Goal: Task Accomplishment & Management: Complete application form

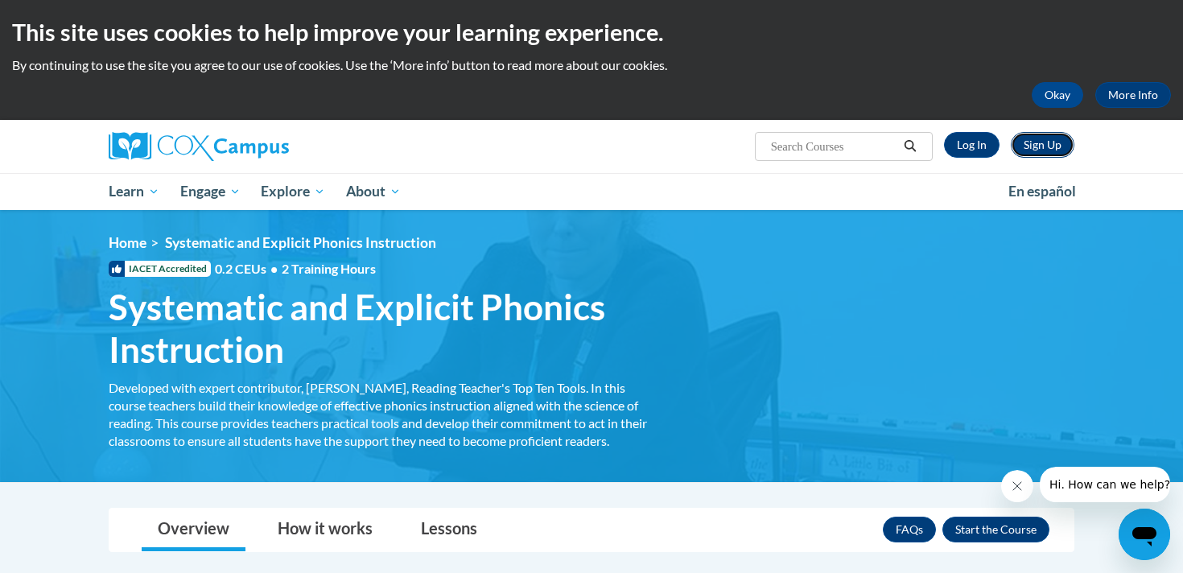
click at [1042, 139] on link "Sign Up" at bounding box center [1042, 145] width 64 height 26
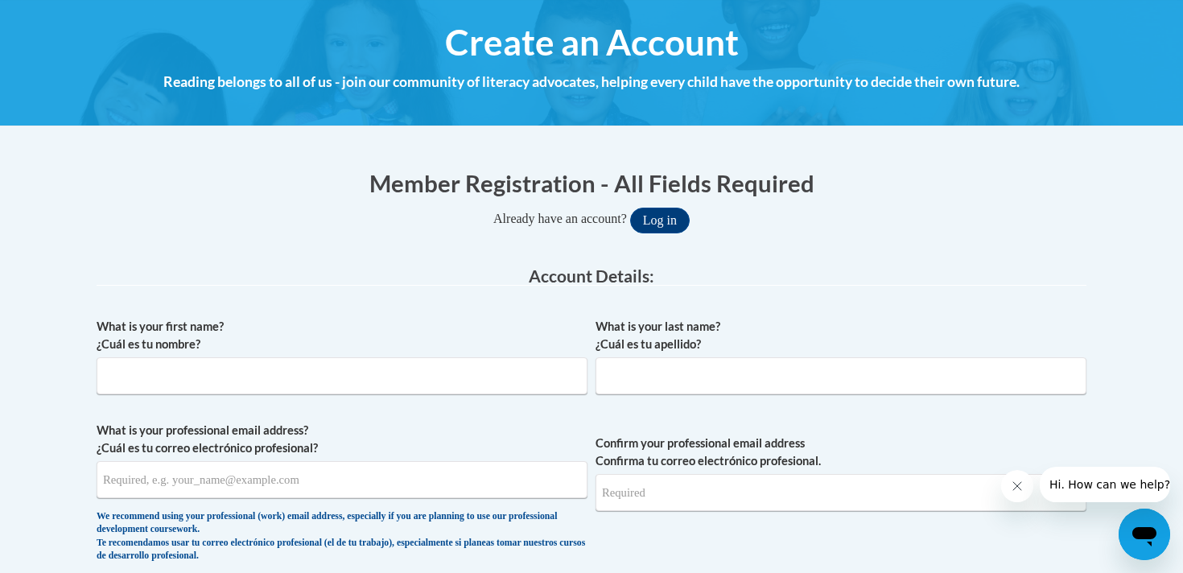
scroll to position [177, 0]
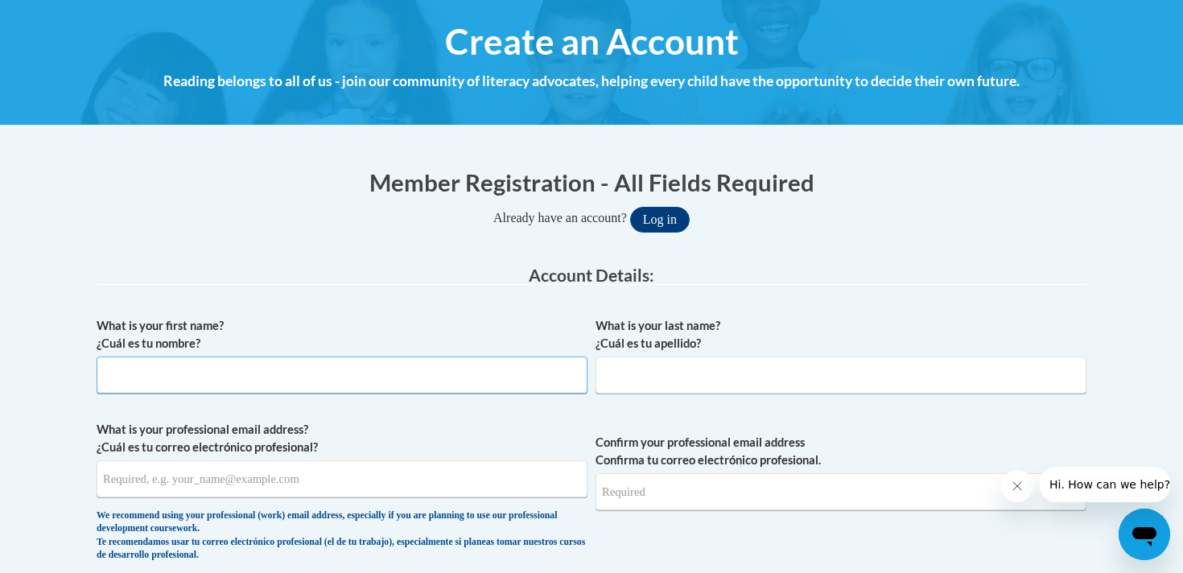
click at [556, 385] on input "What is your first name? ¿Cuál es tu nombre?" at bounding box center [342, 374] width 491 height 37
type input "Joann"
type input "Barth"
click at [344, 486] on input "What is your professional email address? ¿Cuál es tu correo electrónico profesi…" at bounding box center [342, 478] width 491 height 37
type input "jbarth@westfordk12.us"
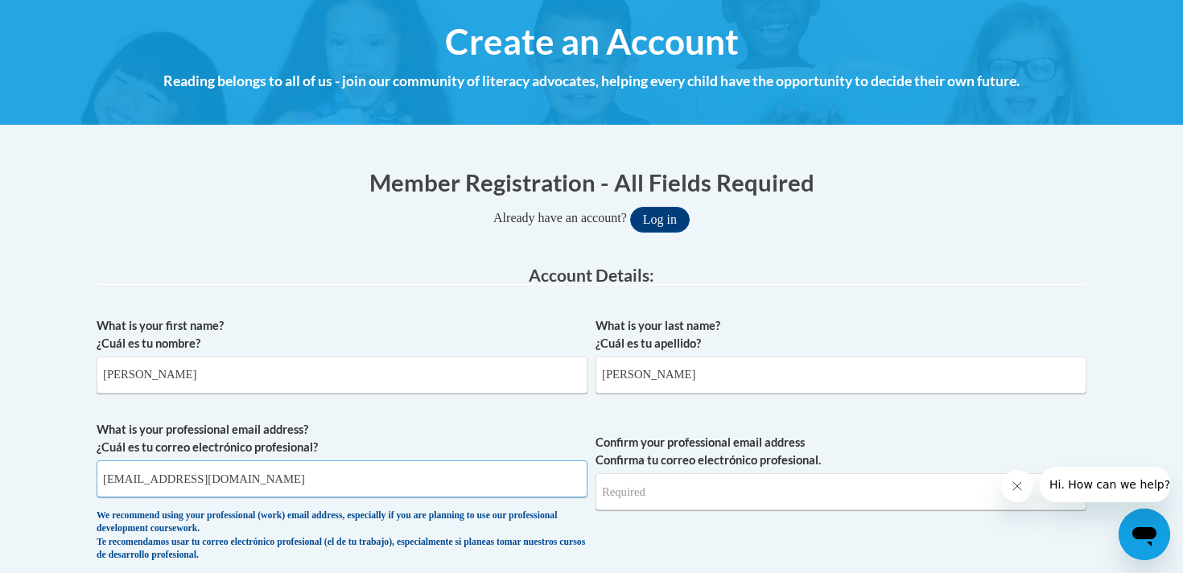
type input "jbarth@westfordk12.us"
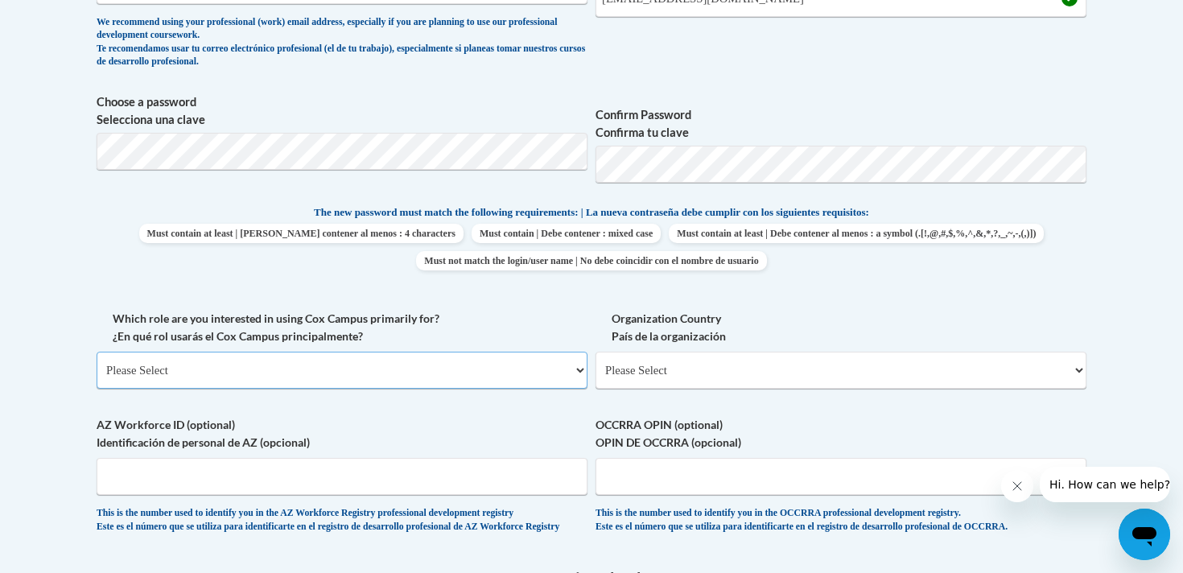
scroll to position [673, 0]
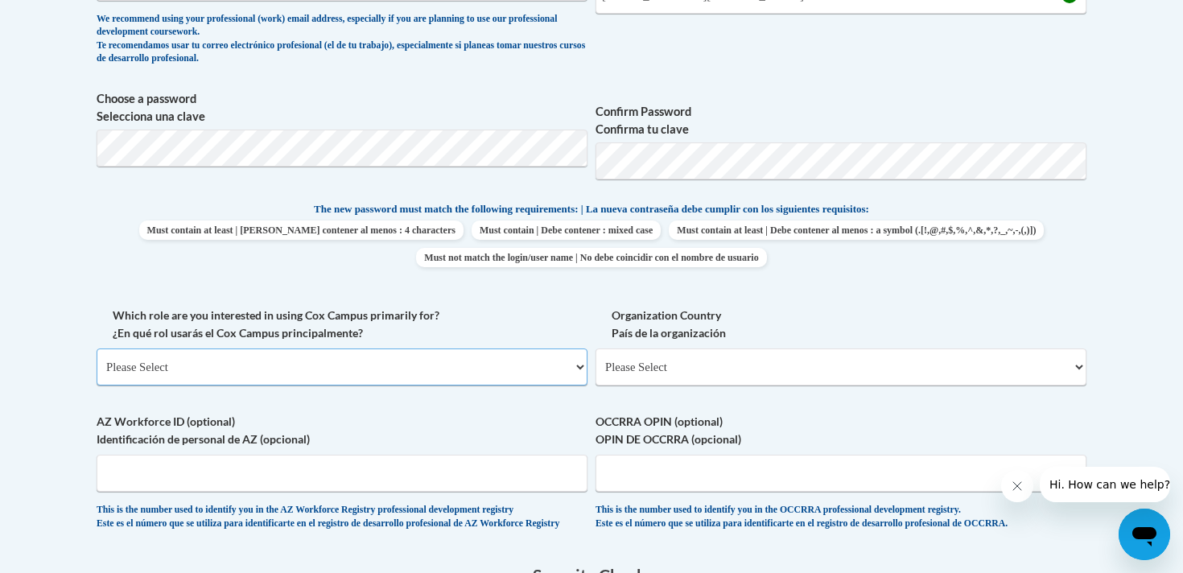
click at [579, 372] on select "Please Select College/University | Colegio/Universidad Community/Nonprofit Part…" at bounding box center [342, 366] width 491 height 37
select select "fbf2d438-af2f-41f8-98f1-81c410e29de3"
click at [97, 348] on select "Please Select College/University | Colegio/Universidad Community/Nonprofit Part…" at bounding box center [342, 366] width 491 height 37
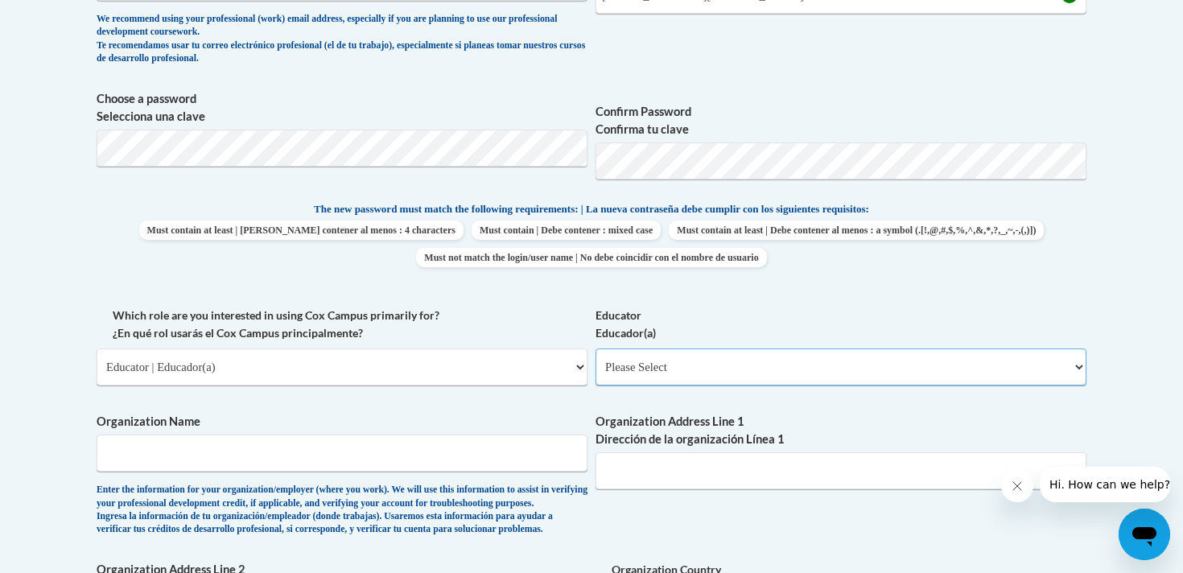
click at [1076, 366] on select "Please Select Early Learning/Daycare Teacher/Family Home Care Provider | Maestr…" at bounding box center [840, 366] width 491 height 37
select select "8e40623d-54d0-45cd-9f92-5df65cd3f8cf"
click at [595, 348] on select "Please Select Early Learning/Daycare Teacher/Family Home Care Provider | Maestr…" at bounding box center [840, 366] width 491 height 37
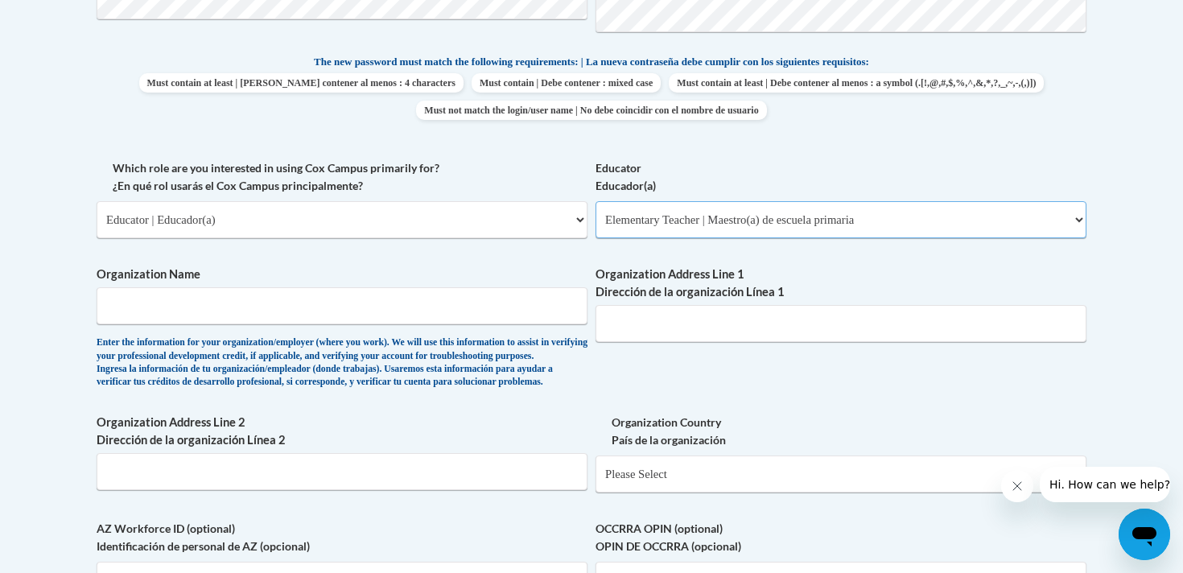
scroll to position [838, 0]
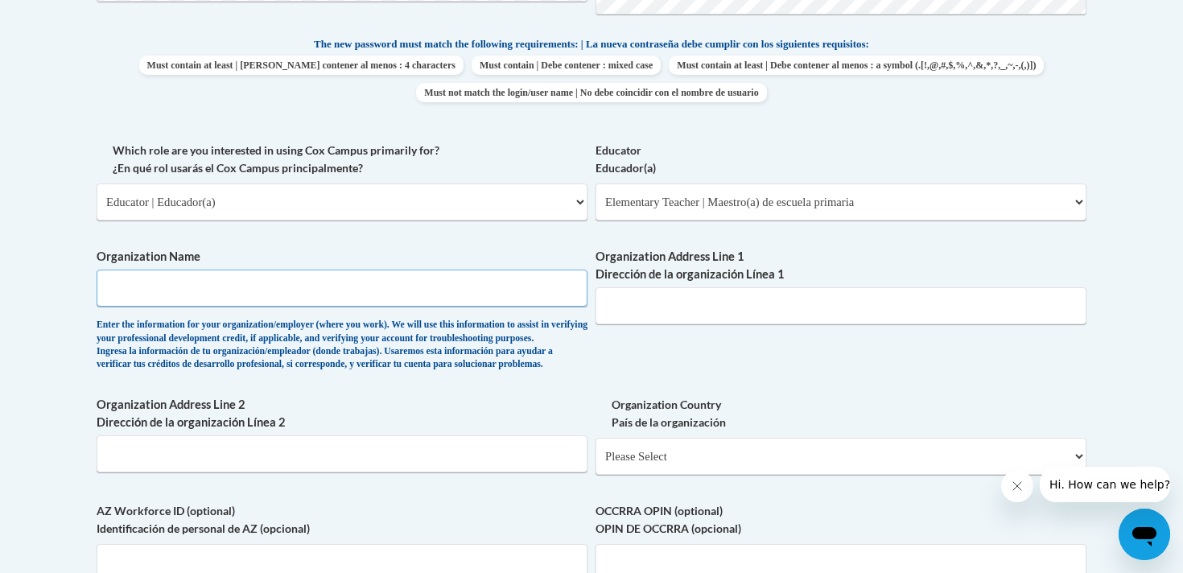
click at [537, 292] on input "Organization Name" at bounding box center [342, 288] width 491 height 37
type input "Westford Public Schools"
click at [842, 303] on input "Organization Address Line 1 Dirección de la organización Línea 1" at bounding box center [840, 305] width 491 height 37
type input "35 Depot Street"
click at [529, 472] on input "Organization Address Line 2 Dirección de la organización Línea 2" at bounding box center [342, 453] width 491 height 37
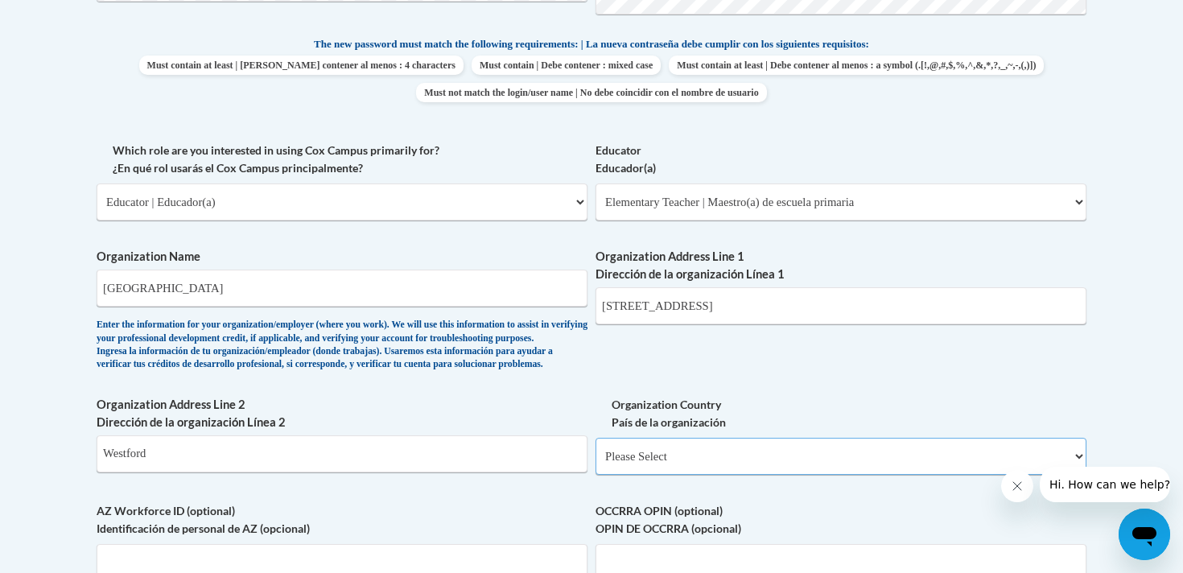
click at [895, 475] on select "Please Select United States | Estados Unidos Outside of the United States | Fue…" at bounding box center [840, 456] width 491 height 37
click at [185, 472] on input "Westford" at bounding box center [342, 453] width 491 height 37
type input "Westford, MA. 01886"
click at [727, 475] on select "Please Select United States | Estados Unidos Outside of the United States | Fue…" at bounding box center [840, 456] width 491 height 37
select select "ad49bcad-a171-4b2e-b99c-48b446064914"
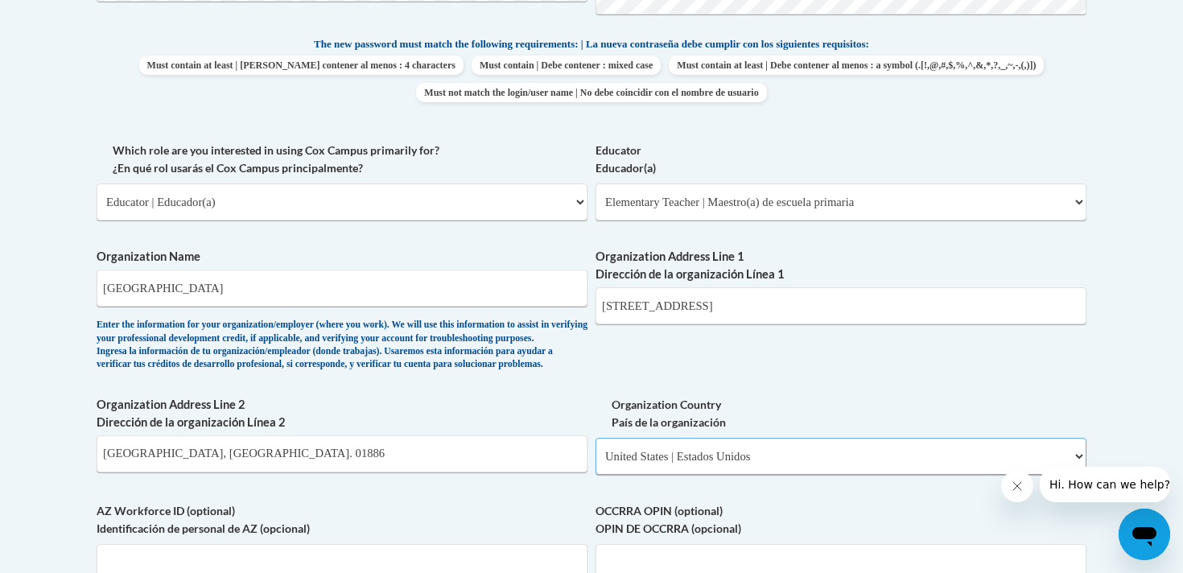
click at [595, 463] on select "Please Select United States | Estados Unidos Outside of the United States | Fue…" at bounding box center [840, 456] width 491 height 37
select select
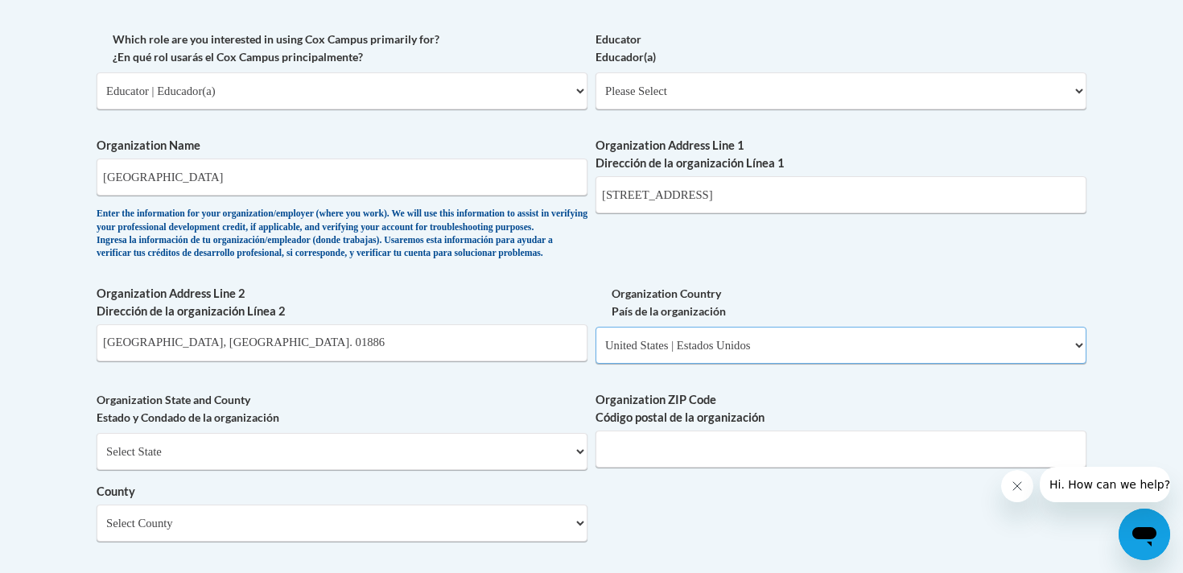
scroll to position [963, 0]
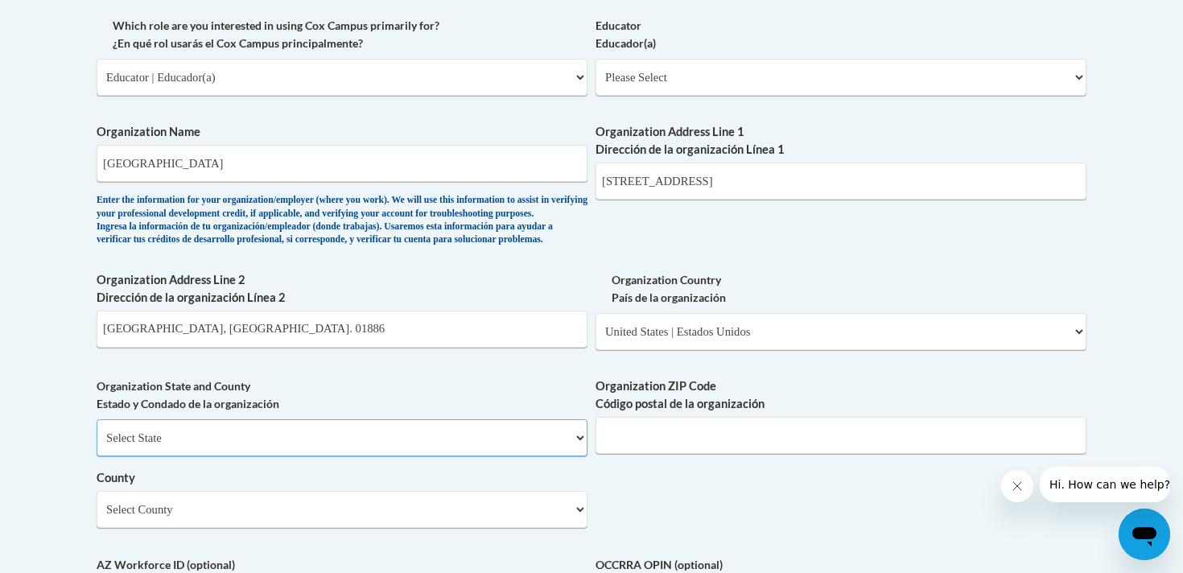
click at [512, 456] on select "Select State Alabama Alaska Arizona Arkansas California Colorado Connecticut De…" at bounding box center [342, 437] width 491 height 37
select select "Massachusetts"
click at [97, 446] on select "Select State Alabama Alaska Arizona Arkansas California Colorado Connecticut De…" at bounding box center [342, 437] width 491 height 37
click at [739, 454] on input "Organization ZIP Code Código postal de la organización" at bounding box center [840, 435] width 491 height 37
type input "01886"
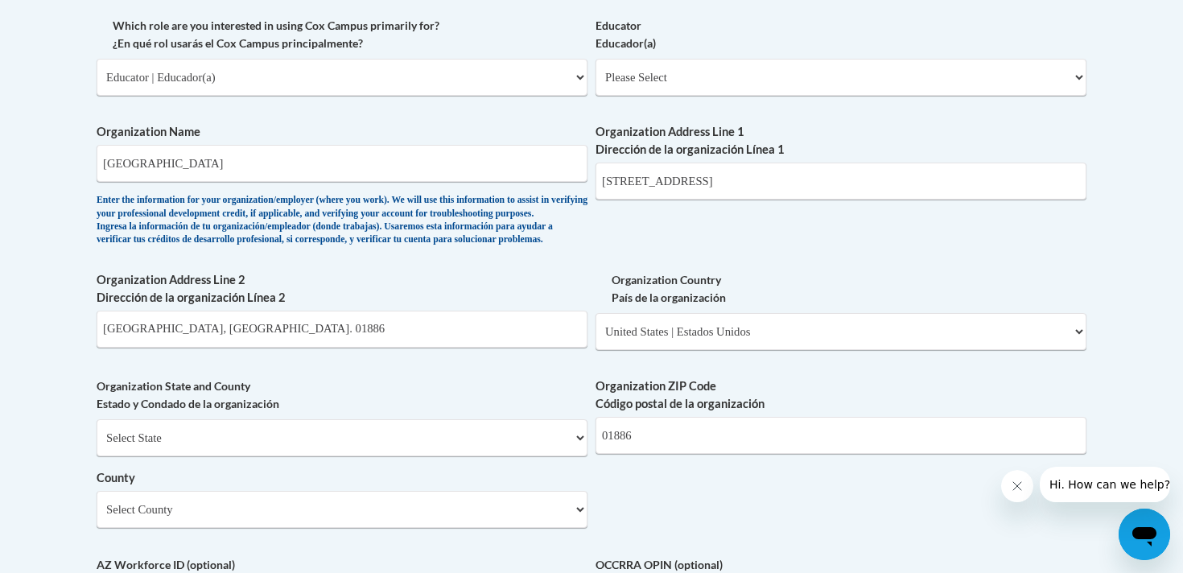
click at [911, 508] on div "What is your first name? ¿Cuál es tu nombre? Joann What is your last name? ¿Cuá…" at bounding box center [592, 106] width 990 height 1167
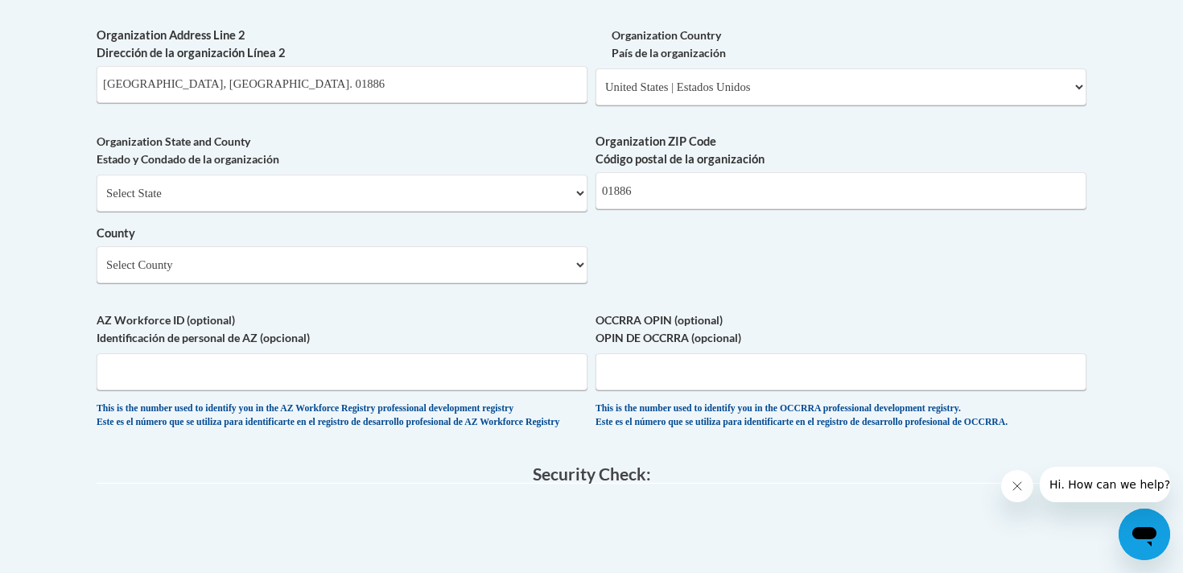
scroll to position [1238, 0]
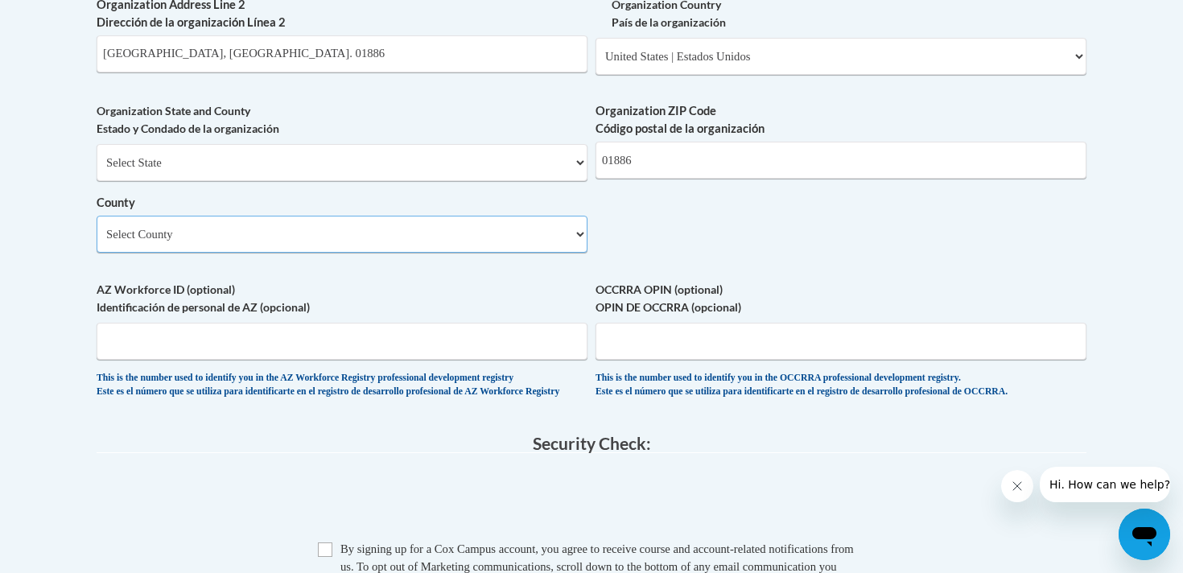
click at [574, 253] on select "Select County Barnstable Berkshire Bristol Dukes Essex Franklin Hampden Hampshi…" at bounding box center [342, 234] width 491 height 37
select select "Middlesex"
click at [97, 242] on select "Select County Barnstable Berkshire Bristol Dukes Essex Franklin Hampden Hampshi…" at bounding box center [342, 234] width 491 height 37
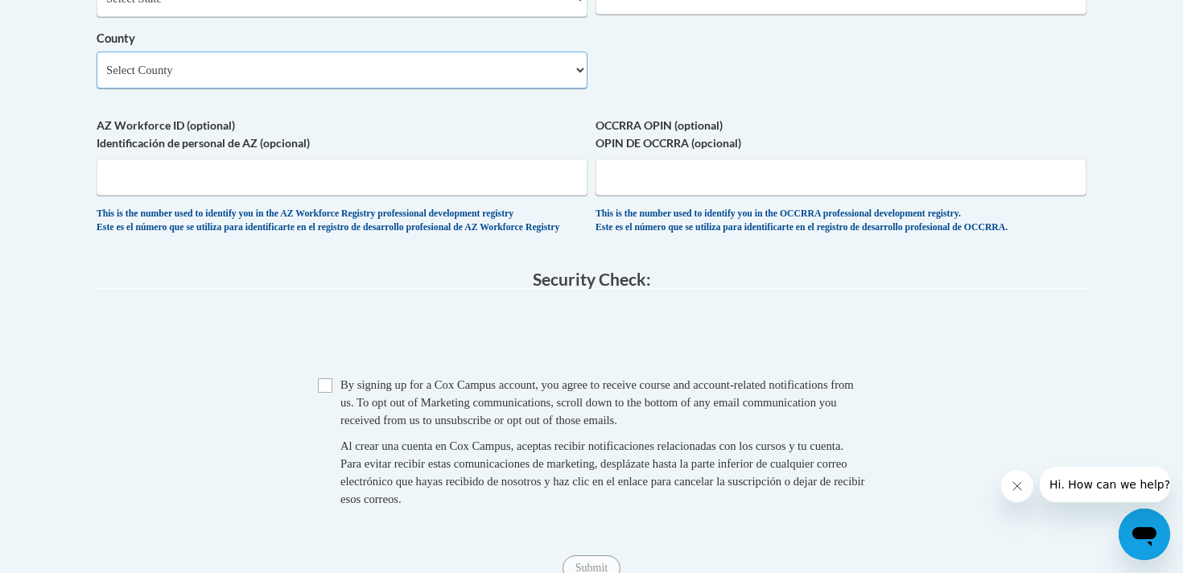
scroll to position [1406, 0]
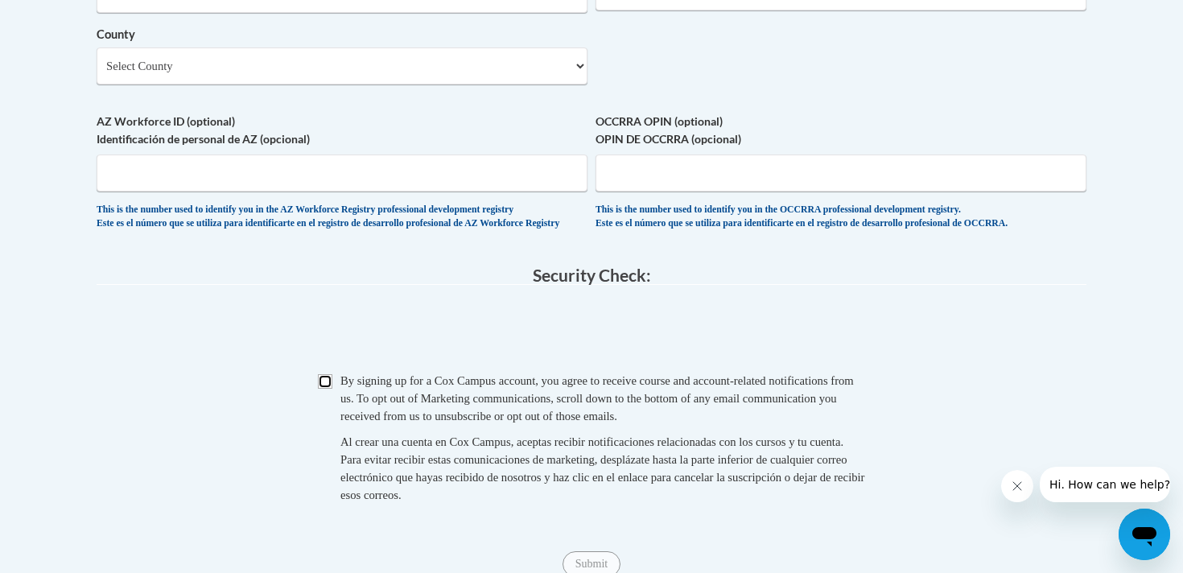
click at [324, 389] on input "Checkbox" at bounding box center [325, 381] width 14 height 14
checkbox input "true"
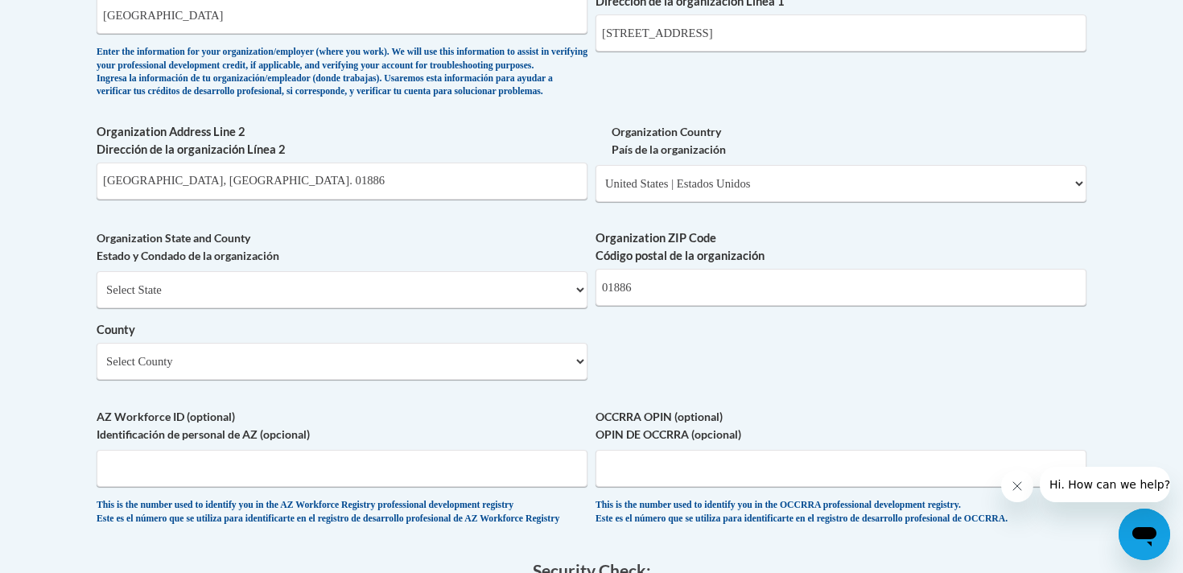
scroll to position [1110, 0]
click at [247, 200] on input "Westford, MA. 01886" at bounding box center [342, 181] width 491 height 37
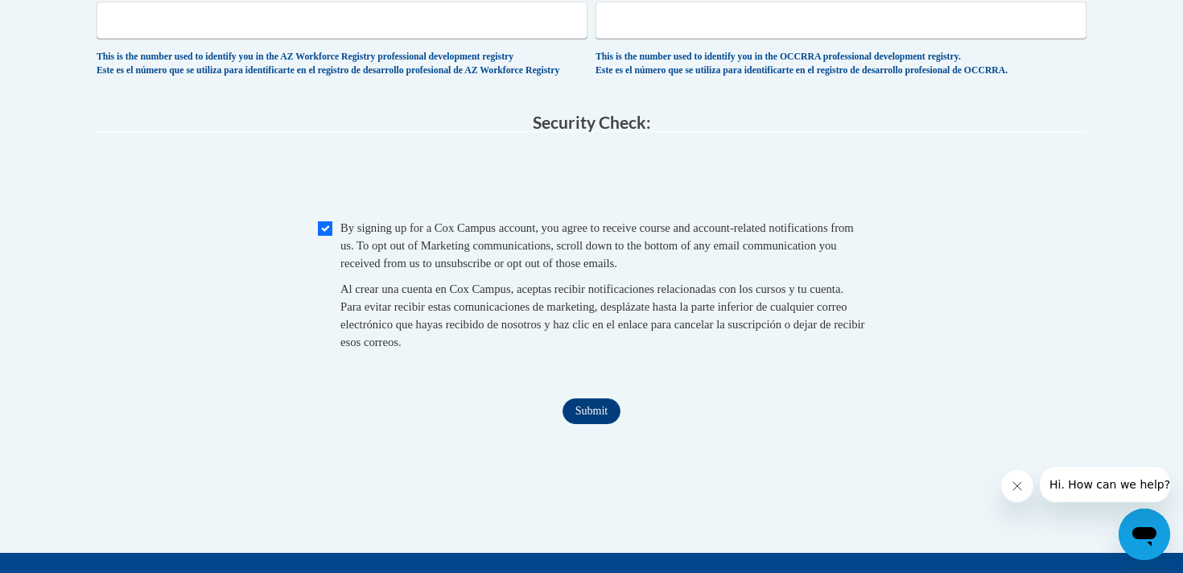
scroll to position [1565, 0]
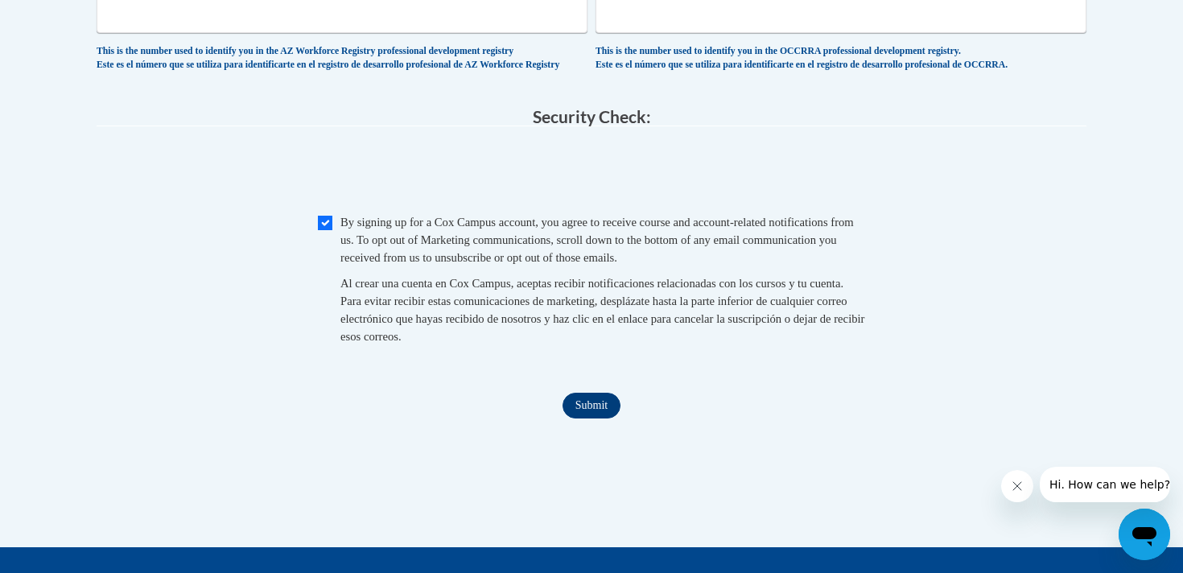
type input "Westford"
click at [599, 418] on input "Submit" at bounding box center [591, 406] width 58 height 26
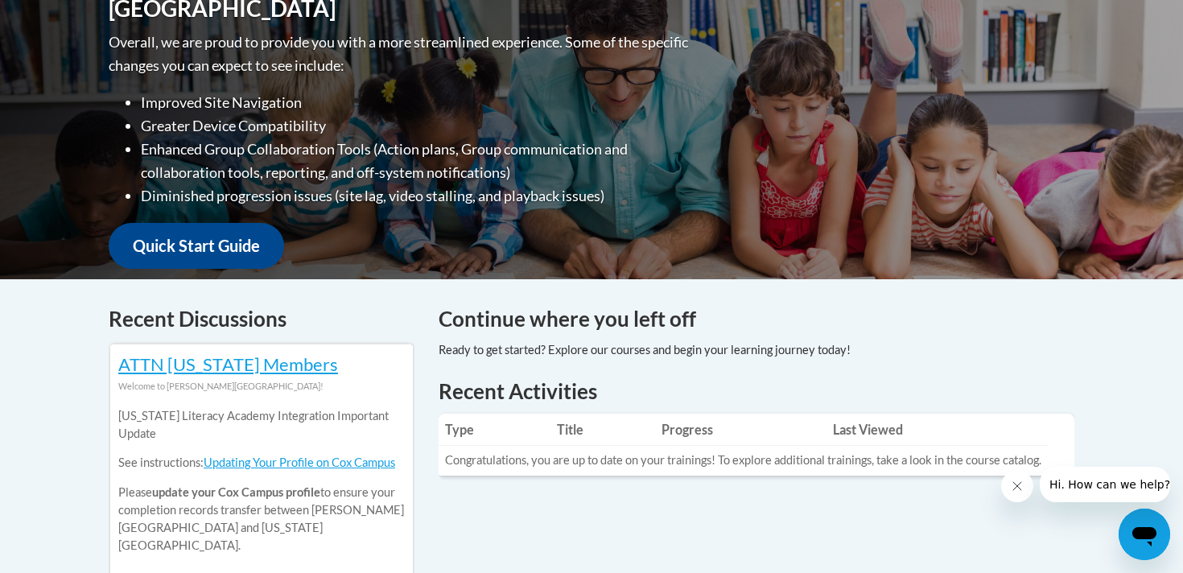
scroll to position [395, 0]
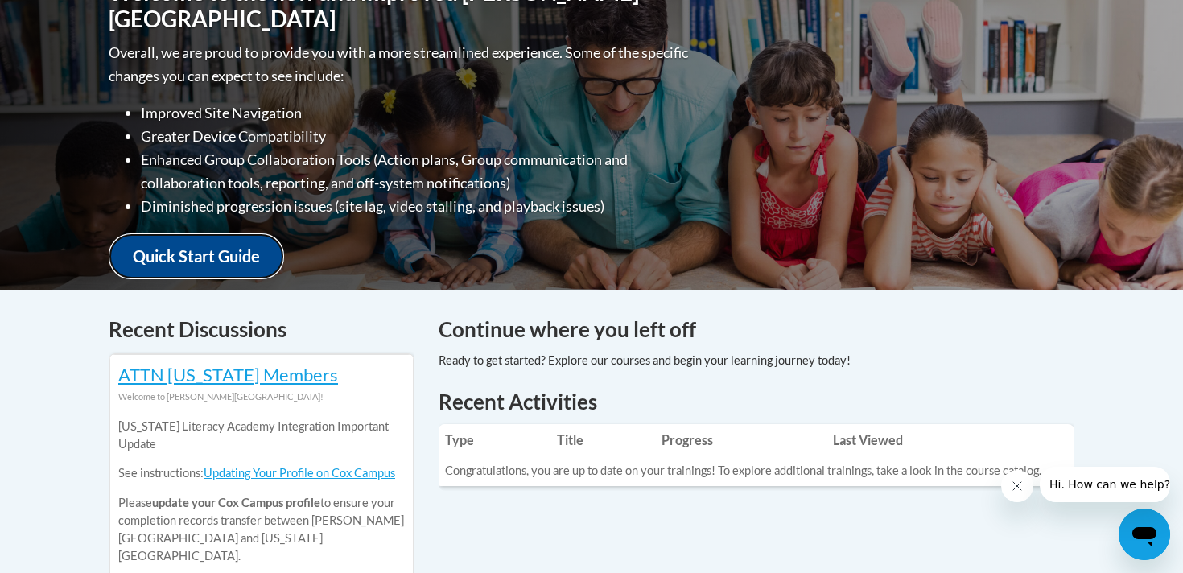
click at [202, 245] on link "Quick Start Guide" at bounding box center [196, 256] width 175 height 46
